Goal: Task Accomplishment & Management: Manage account settings

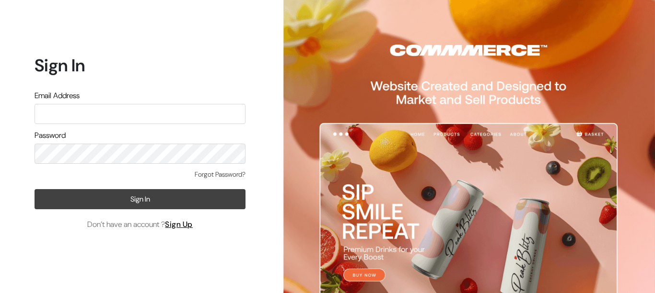
type input "[EMAIL_ADDRESS][DOMAIN_NAME]"
click at [133, 196] on button "Sign In" at bounding box center [140, 199] width 211 height 20
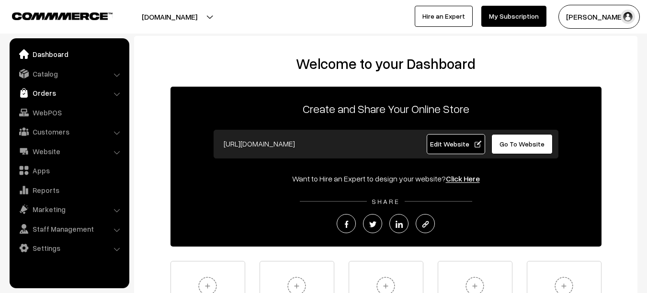
click at [53, 98] on link "Orders" at bounding box center [69, 92] width 114 height 17
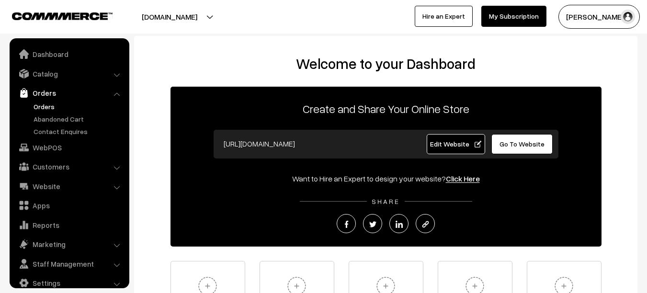
click at [49, 108] on link "Orders" at bounding box center [78, 107] width 95 height 10
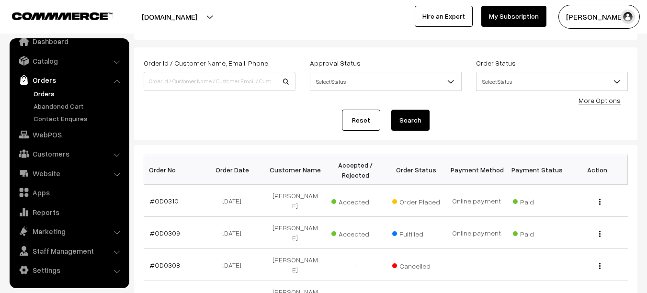
scroll to position [41, 0]
click at [166, 197] on link "#OD0310" at bounding box center [164, 200] width 29 height 8
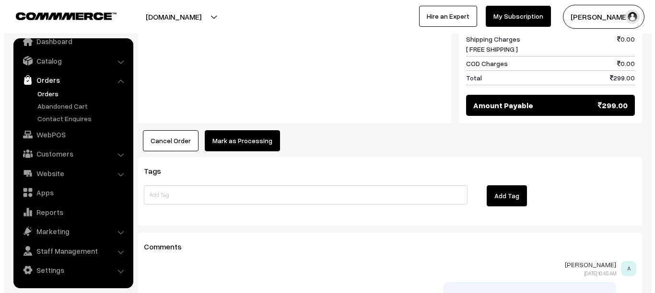
scroll to position [534, 0]
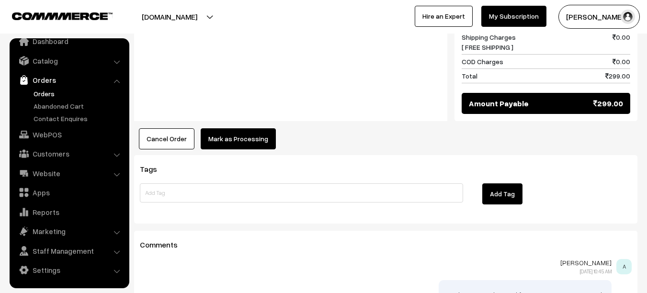
click at [245, 128] on button "Mark as Processing" at bounding box center [238, 138] width 75 height 21
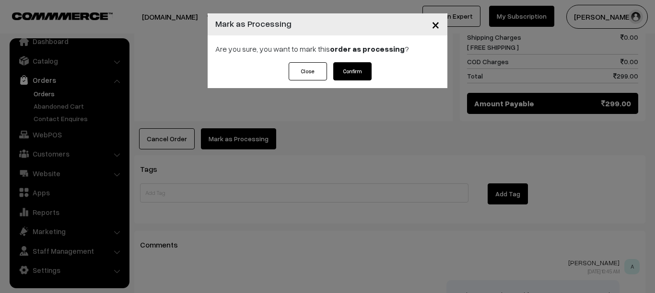
click at [365, 72] on button "Confirm" at bounding box center [352, 71] width 38 height 18
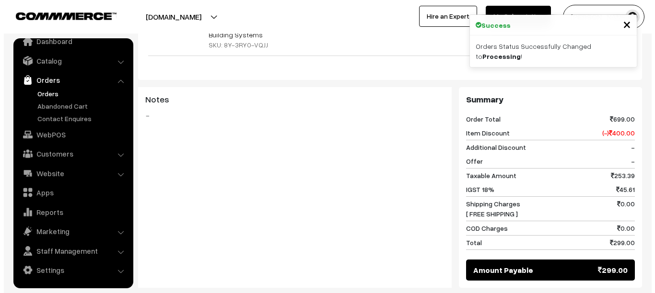
scroll to position [414, 0]
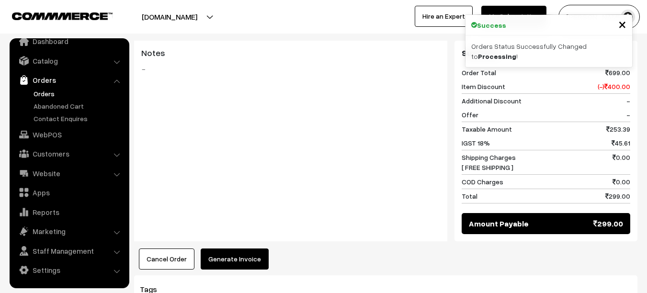
click at [236, 249] on button "Generate Invoice" at bounding box center [235, 259] width 68 height 21
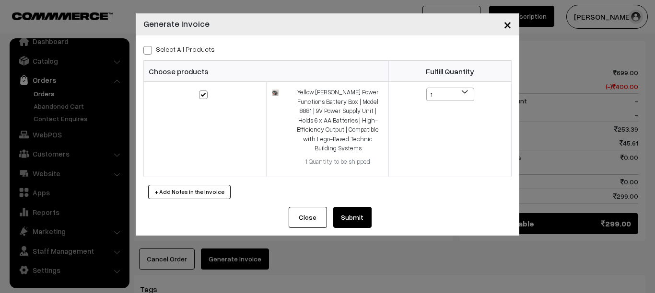
click at [372, 207] on div "Close Submit Back Fulfill Items" at bounding box center [327, 221] width 383 height 29
click at [366, 207] on button "Submit" at bounding box center [352, 217] width 38 height 21
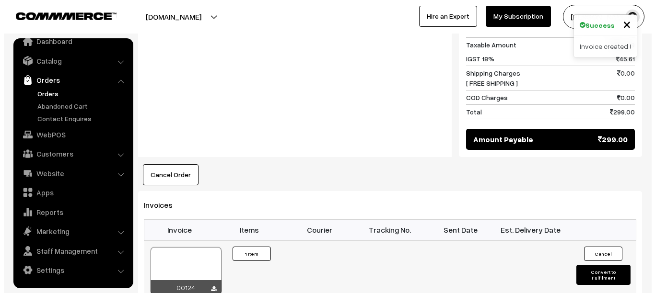
scroll to position [538, 0]
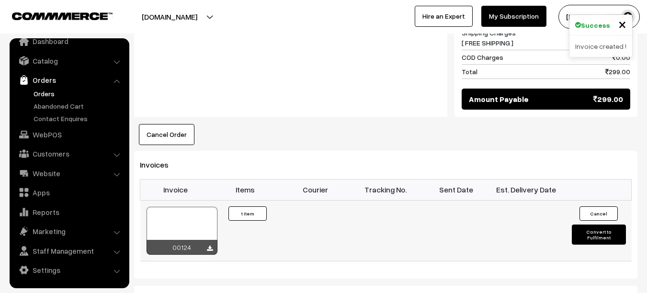
click at [618, 225] on button "Convert to Fulfilment" at bounding box center [599, 235] width 54 height 20
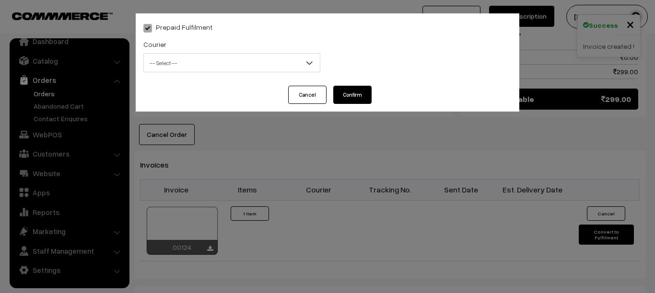
click at [307, 62] on b at bounding box center [309, 63] width 10 height 10
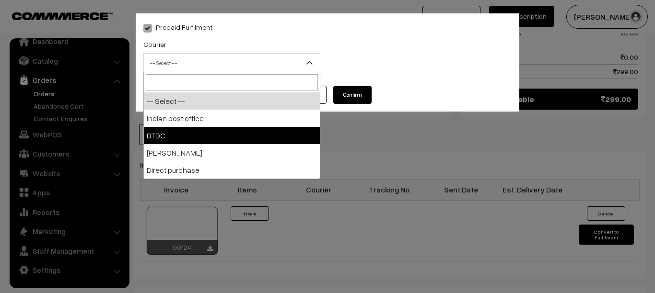
select select "2"
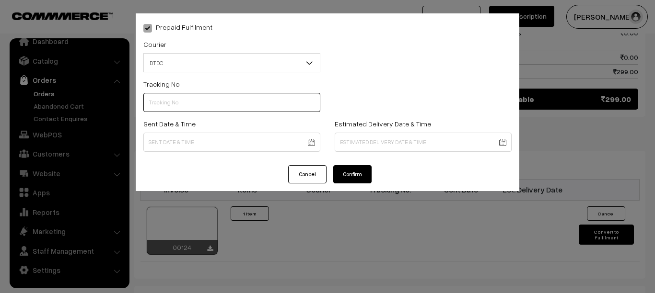
click at [176, 104] on input "text" at bounding box center [231, 102] width 177 height 19
type input "B31185052"
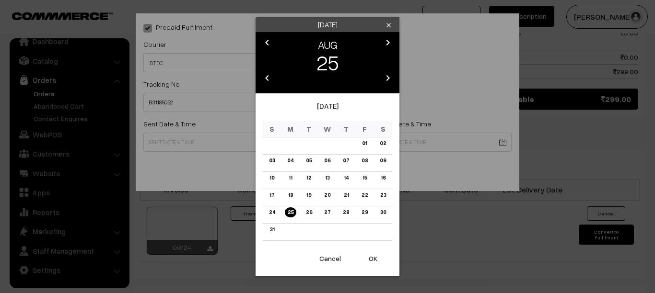
click at [239, 141] on body "Thank you for showing interest. Our team will call you shortly. Close yellowtom…" at bounding box center [327, 22] width 655 height 1120
click at [313, 193] on link "19" at bounding box center [308, 195] width 11 height 10
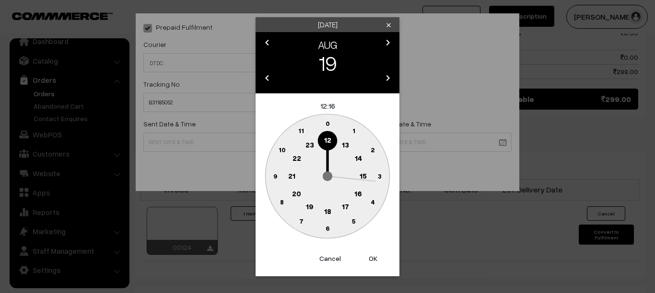
click at [329, 229] on circle at bounding box center [328, 229] width 20 height 20
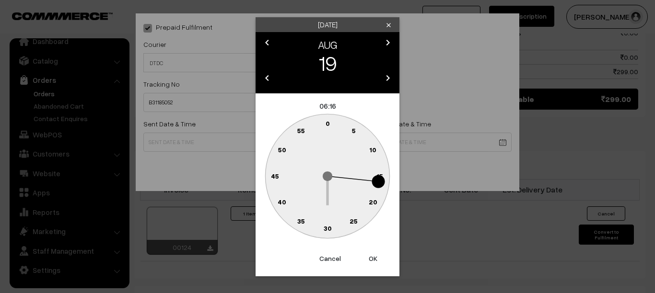
click at [329, 229] on text "30" at bounding box center [327, 228] width 8 height 8
type input "19-08-2025 06:30"
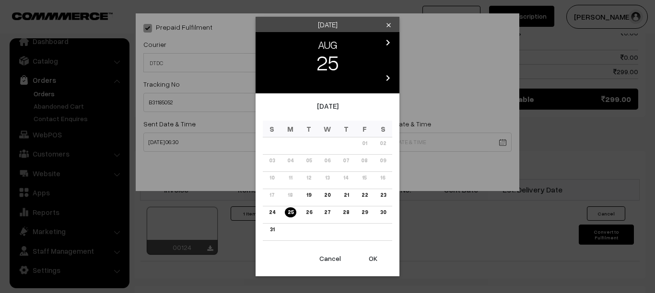
click at [441, 142] on body "Thank you for showing interest. Our team will call you shortly. Close yellowtom…" at bounding box center [327, 22] width 655 height 1120
click at [374, 257] on button "OK" at bounding box center [373, 258] width 38 height 21
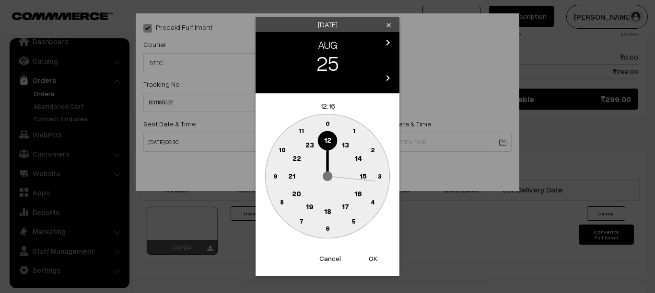
click at [330, 228] on circle at bounding box center [328, 229] width 20 height 20
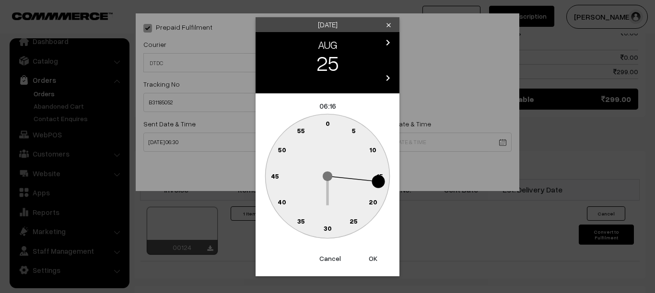
click at [330, 228] on text "30" at bounding box center [327, 228] width 8 height 8
type input "25-08-2025 06:30"
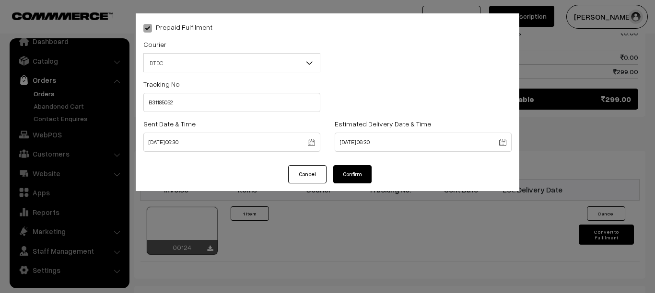
click at [361, 173] on button "Confirm" at bounding box center [352, 174] width 38 height 18
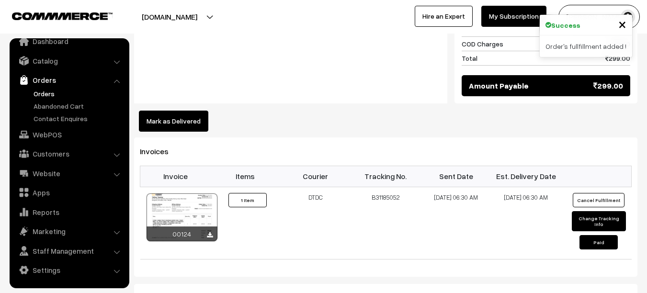
scroll to position [552, 0]
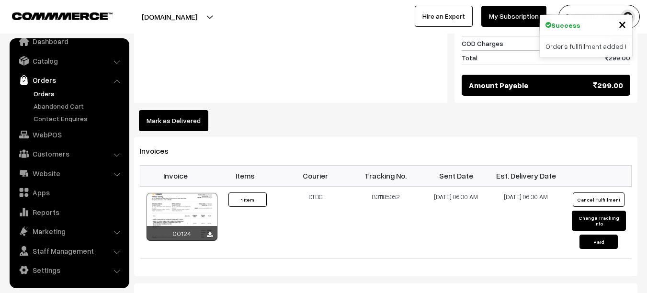
click at [41, 98] on link "Orders" at bounding box center [78, 94] width 95 height 10
